Goal: Task Accomplishment & Management: Use online tool/utility

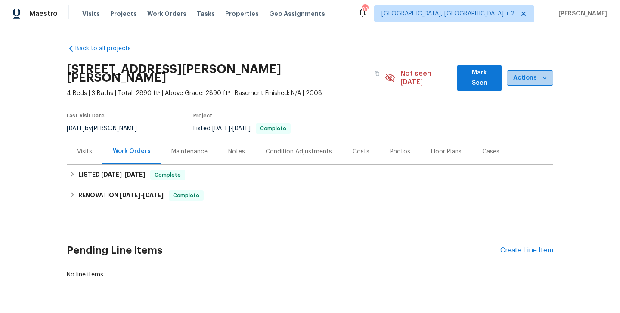
click at [530, 77] on span "Actions" at bounding box center [530, 78] width 33 height 11
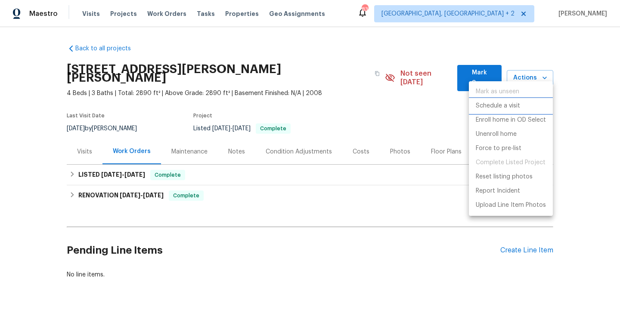
click at [494, 109] on p "Schedule a visit" at bounding box center [498, 106] width 44 height 9
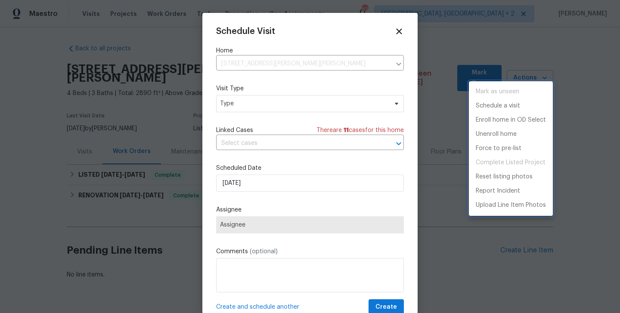
click at [243, 109] on div at bounding box center [310, 156] width 620 height 313
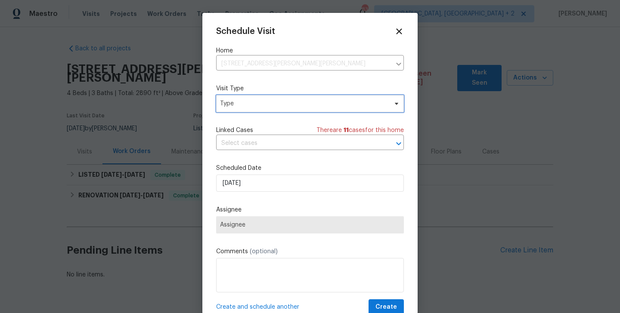
click at [242, 106] on span "Type" at bounding box center [303, 103] width 167 height 9
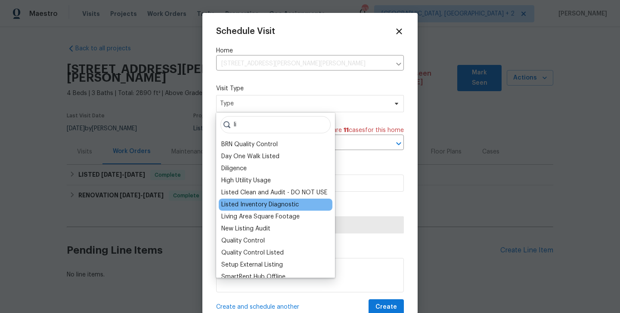
type input "li"
click at [247, 204] on div "Listed Inventory Diagnostic" at bounding box center [259, 205] width 77 height 9
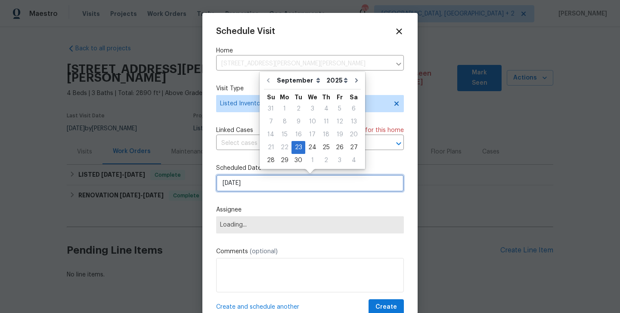
click at [251, 184] on input "[DATE]" at bounding box center [310, 183] width 188 height 17
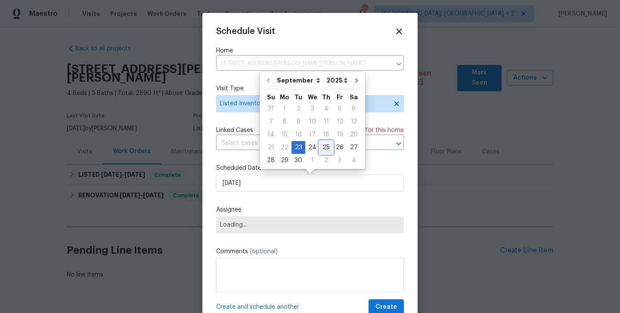
click at [321, 151] on div "25" at bounding box center [325, 148] width 13 height 12
type input "[DATE]"
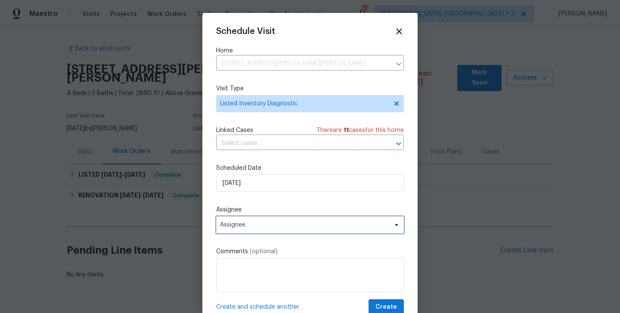
click at [282, 230] on span "Assignee" at bounding box center [310, 225] width 188 height 17
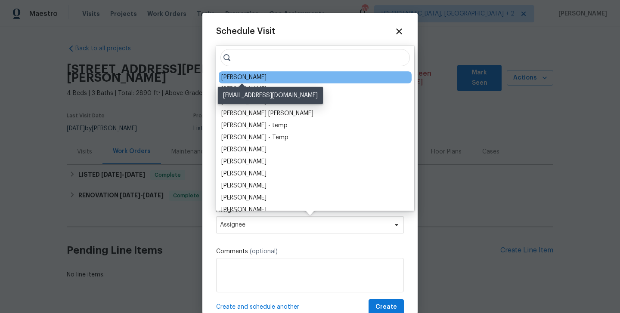
click at [251, 75] on div "[PERSON_NAME]" at bounding box center [243, 77] width 45 height 9
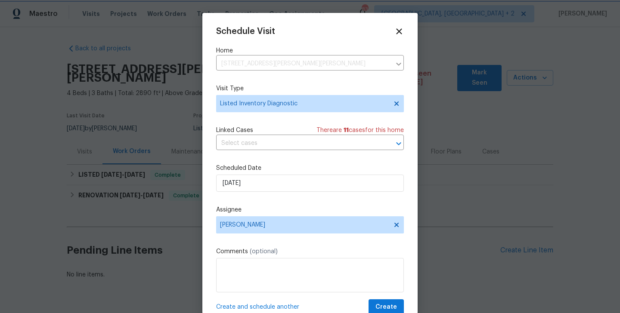
scroll to position [15, 0]
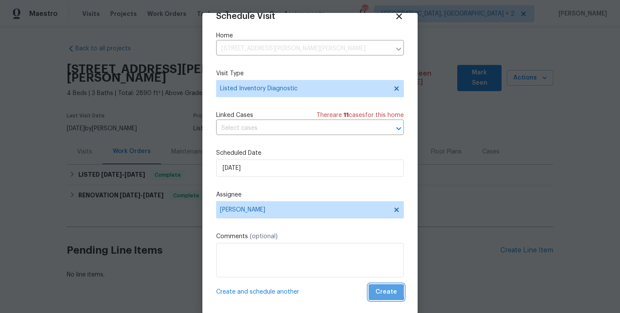
click at [385, 292] on span "Create" at bounding box center [386, 292] width 22 height 11
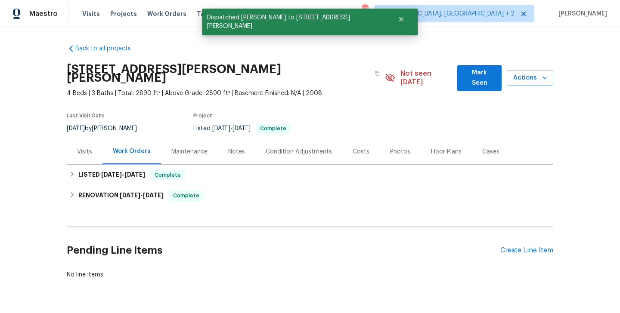
click at [94, 139] on div "Visits" at bounding box center [85, 151] width 36 height 25
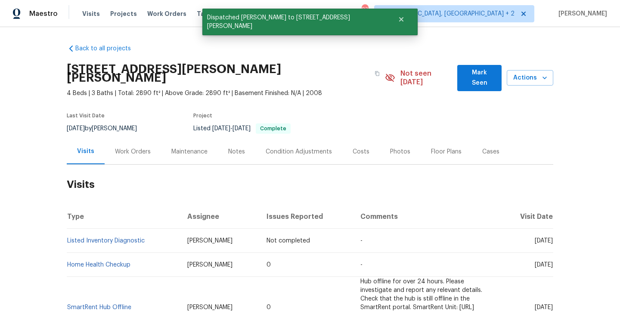
click at [157, 238] on td "Listed Inventory Diagnostic" at bounding box center [124, 241] width 114 height 24
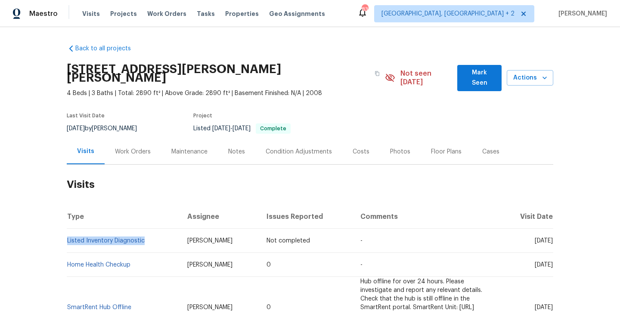
copy link "Listed Inventory Diagnostic"
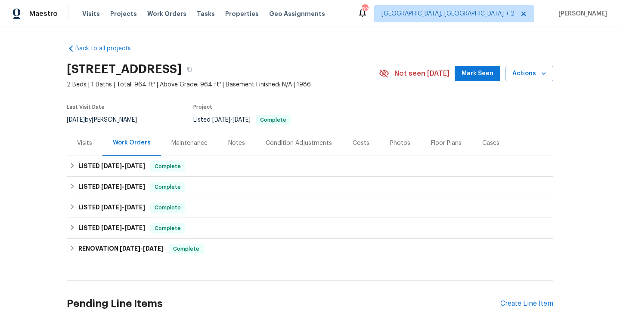
click at [96, 147] on div "Visits" at bounding box center [85, 142] width 36 height 25
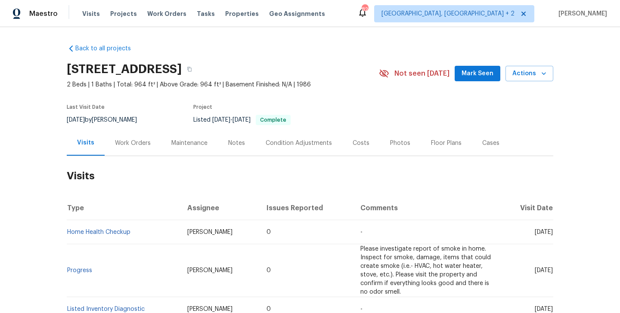
click at [513, 83] on div "[STREET_ADDRESS] 2 Beds | 1 Baths | Total: 964 ft² | Above Grade: 964 ft² | Bas…" at bounding box center [310, 73] width 486 height 31
click at [517, 77] on span "Actions" at bounding box center [529, 73] width 34 height 11
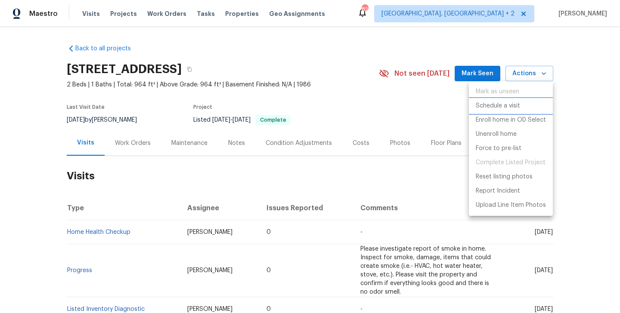
click at [510, 107] on p "Schedule a visit" at bounding box center [498, 106] width 44 height 9
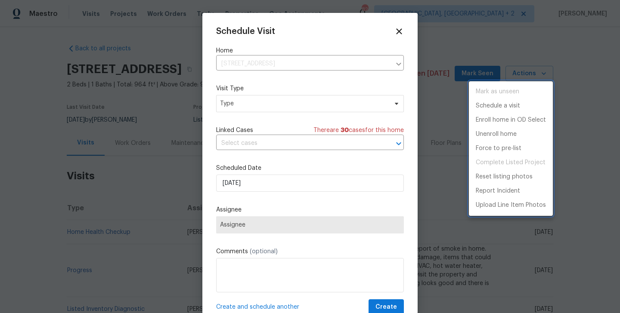
click at [255, 104] on div at bounding box center [310, 156] width 620 height 313
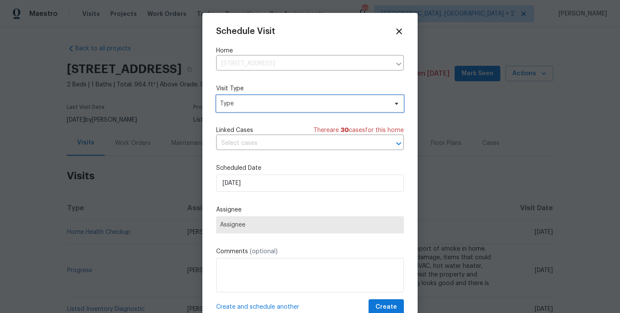
click at [255, 104] on span "Type" at bounding box center [303, 103] width 167 height 9
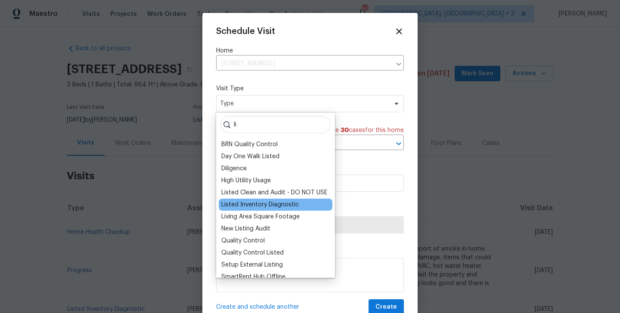
type input "li"
click at [252, 207] on div "Listed Inventory Diagnostic" at bounding box center [259, 205] width 77 height 9
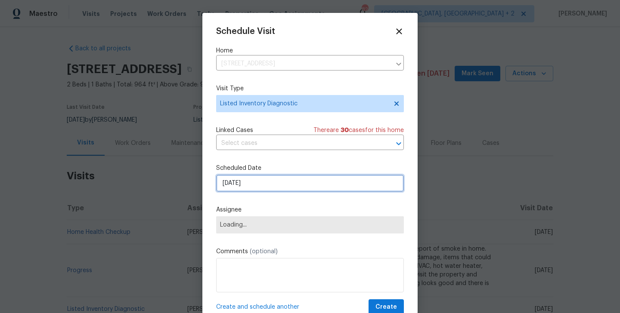
click at [249, 181] on input "[DATE]" at bounding box center [310, 183] width 188 height 17
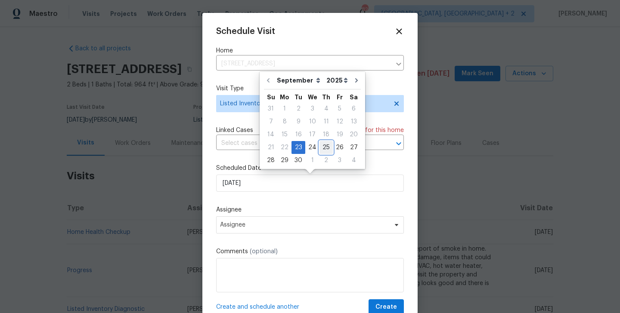
click at [320, 148] on div "25" at bounding box center [325, 148] width 13 height 12
type input "[DATE]"
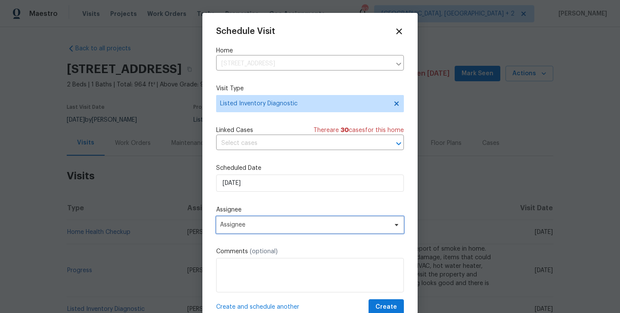
click at [292, 220] on span "Assignee" at bounding box center [310, 225] width 188 height 17
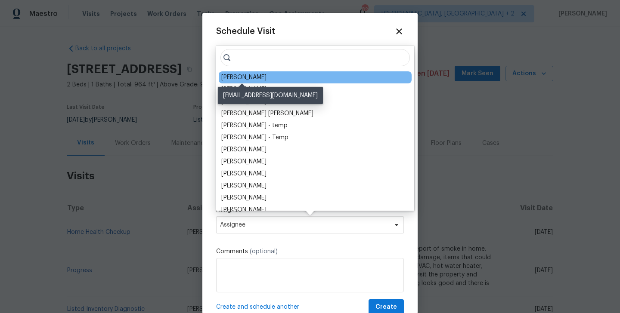
click at [254, 75] on div "[PERSON_NAME]" at bounding box center [243, 77] width 45 height 9
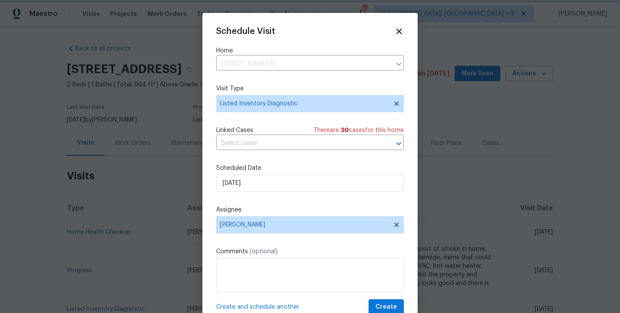
scroll to position [15, 0]
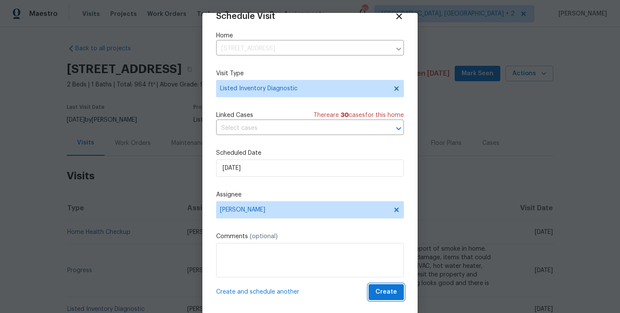
click at [386, 292] on span "Create" at bounding box center [386, 292] width 22 height 11
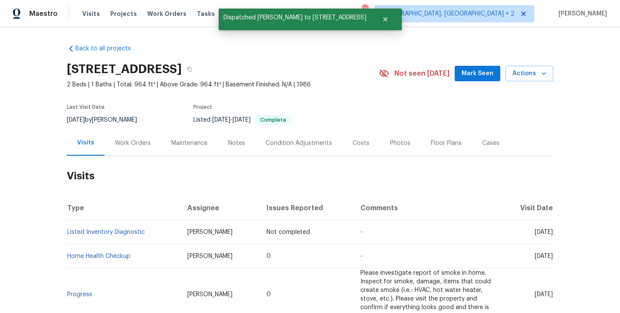
click at [156, 226] on td "Listed Inventory Diagnostic" at bounding box center [124, 232] width 114 height 24
copy link "Listed Inventory Diagnostic"
